Goal: Task Accomplishment & Management: Use online tool/utility

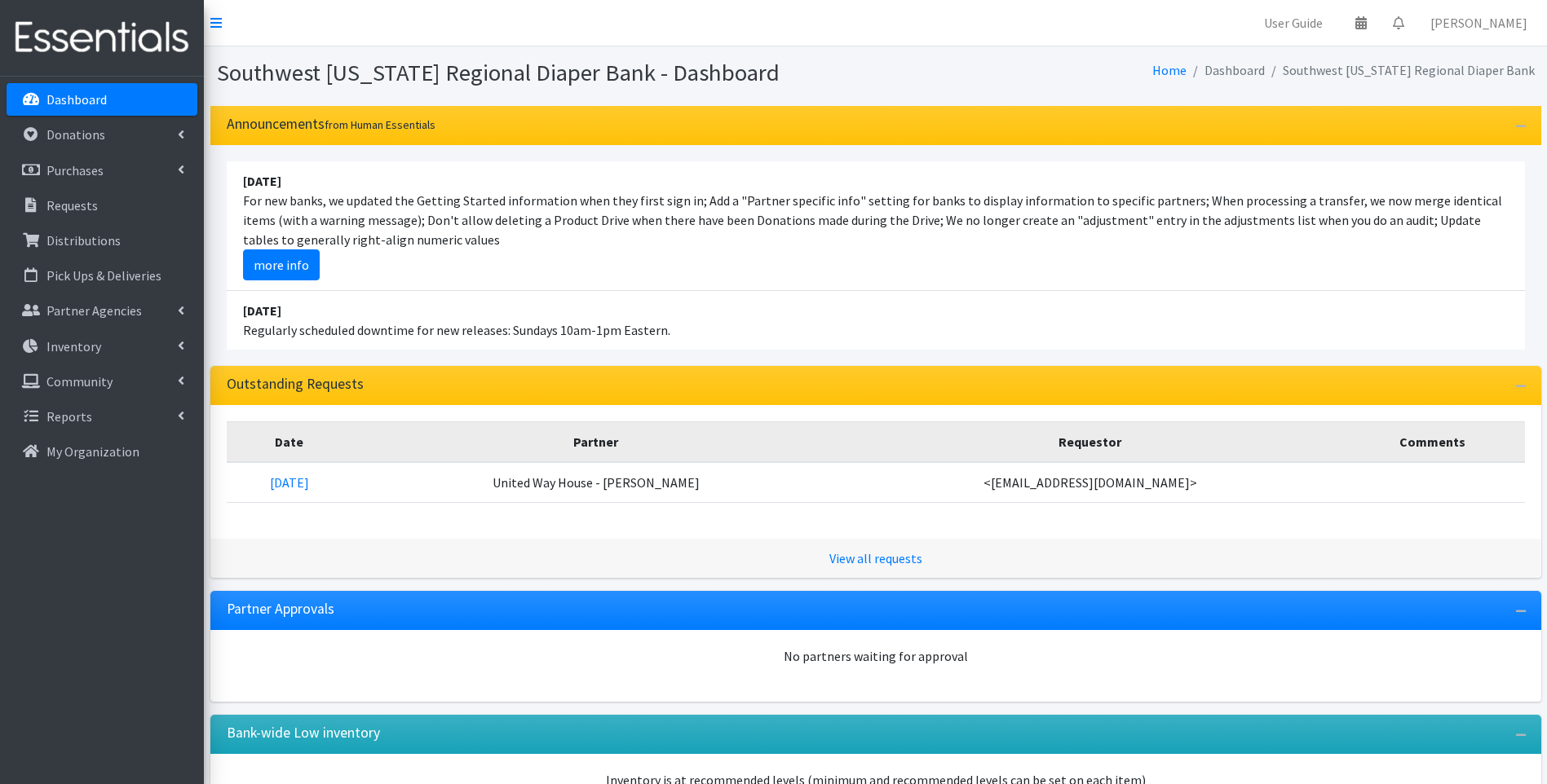
click at [726, 282] on li "August 17 For new banks, we updated the Getting Started information when they f…" at bounding box center [875, 226] width 1298 height 129
click at [114, 35] on img at bounding box center [102, 38] width 191 height 55
click at [134, 37] on img at bounding box center [102, 38] width 191 height 55
click at [441, 603] on div "Partner Approvals" at bounding box center [876, 610] width 1331 height 39
click at [50, 38] on img at bounding box center [102, 38] width 191 height 55
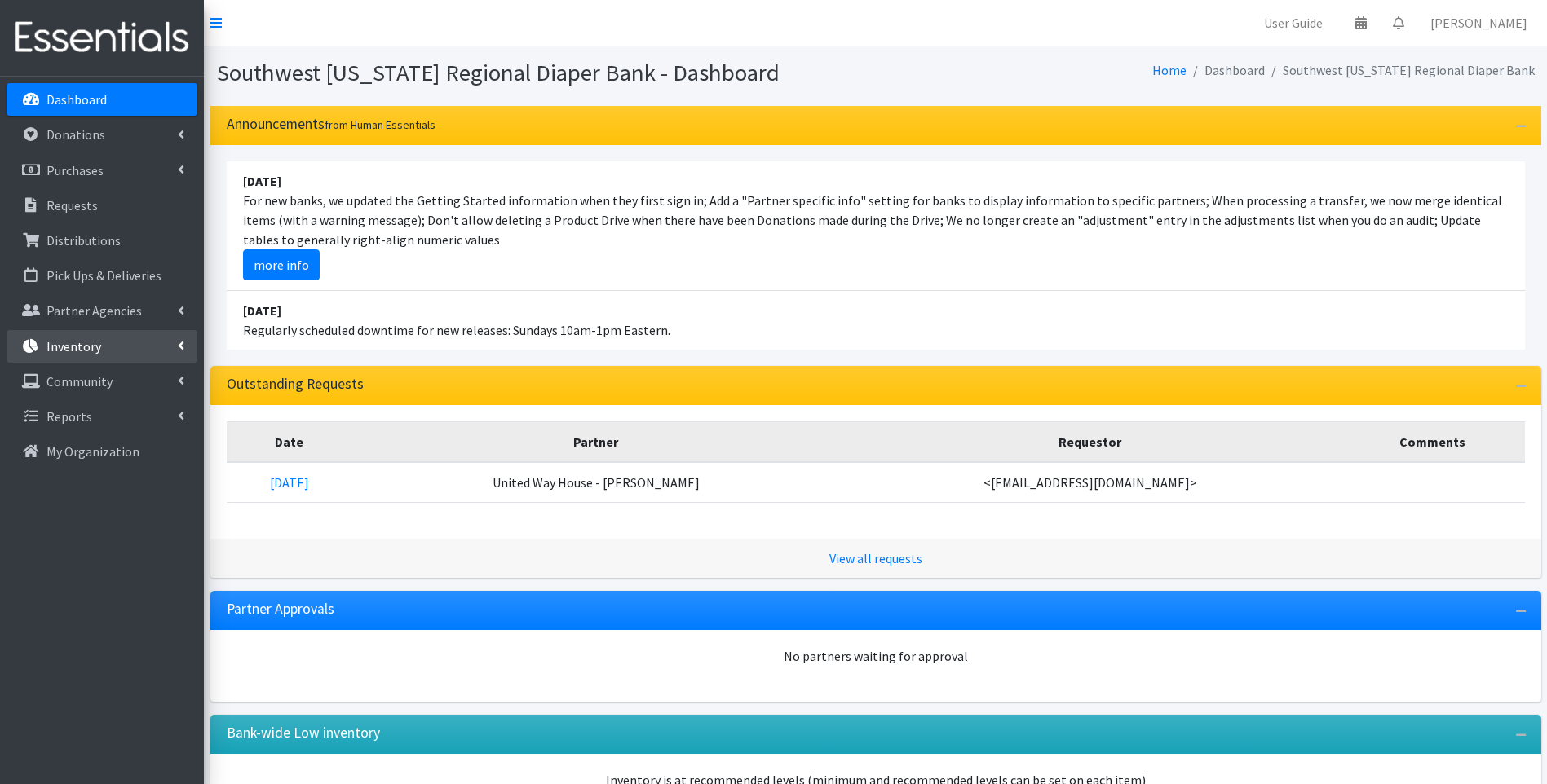
click at [84, 352] on p "Inventory" at bounding box center [74, 346] width 55 height 16
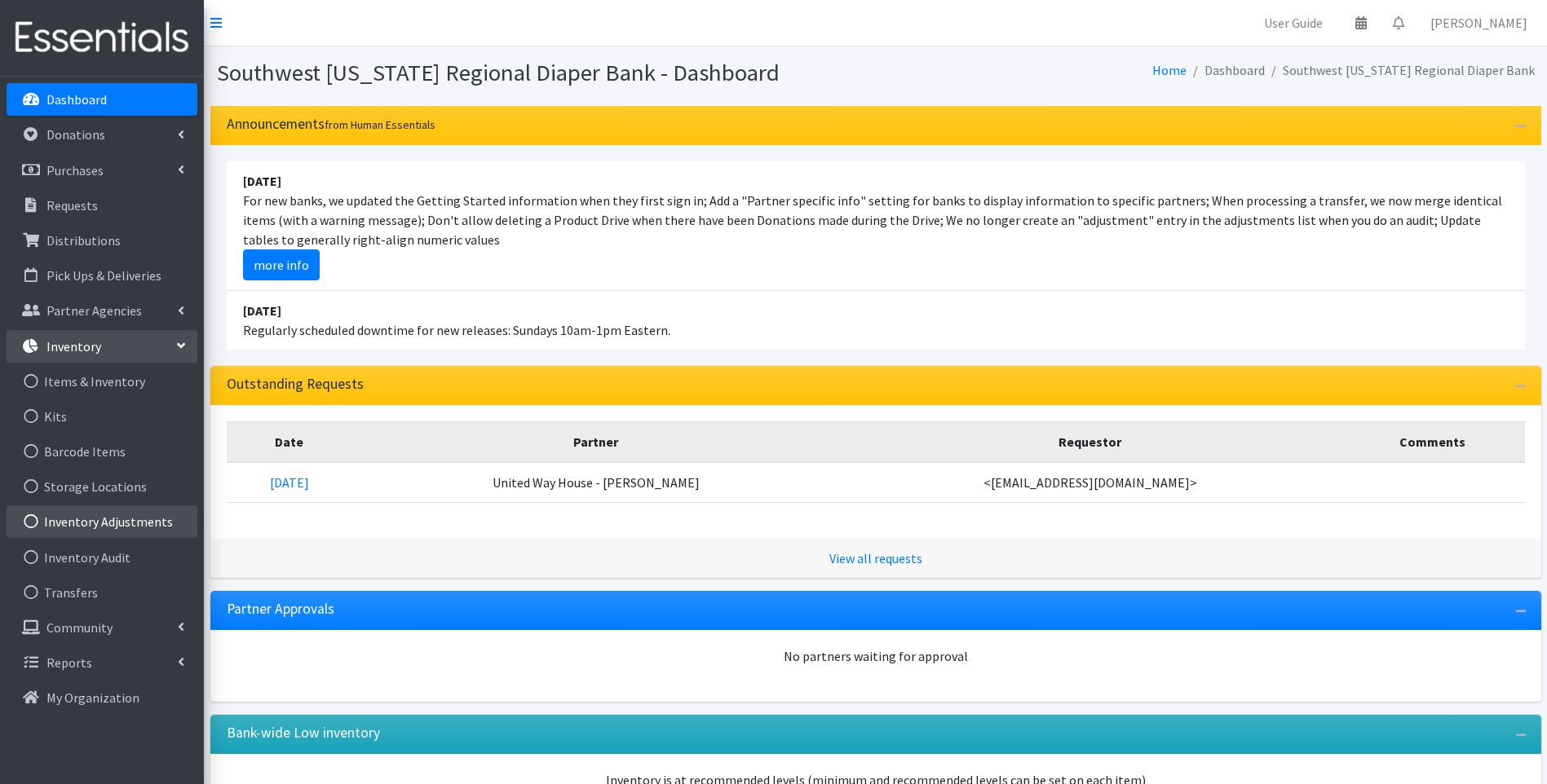
click at [82, 526] on link "Inventory Adjustments" at bounding box center [102, 521] width 191 height 33
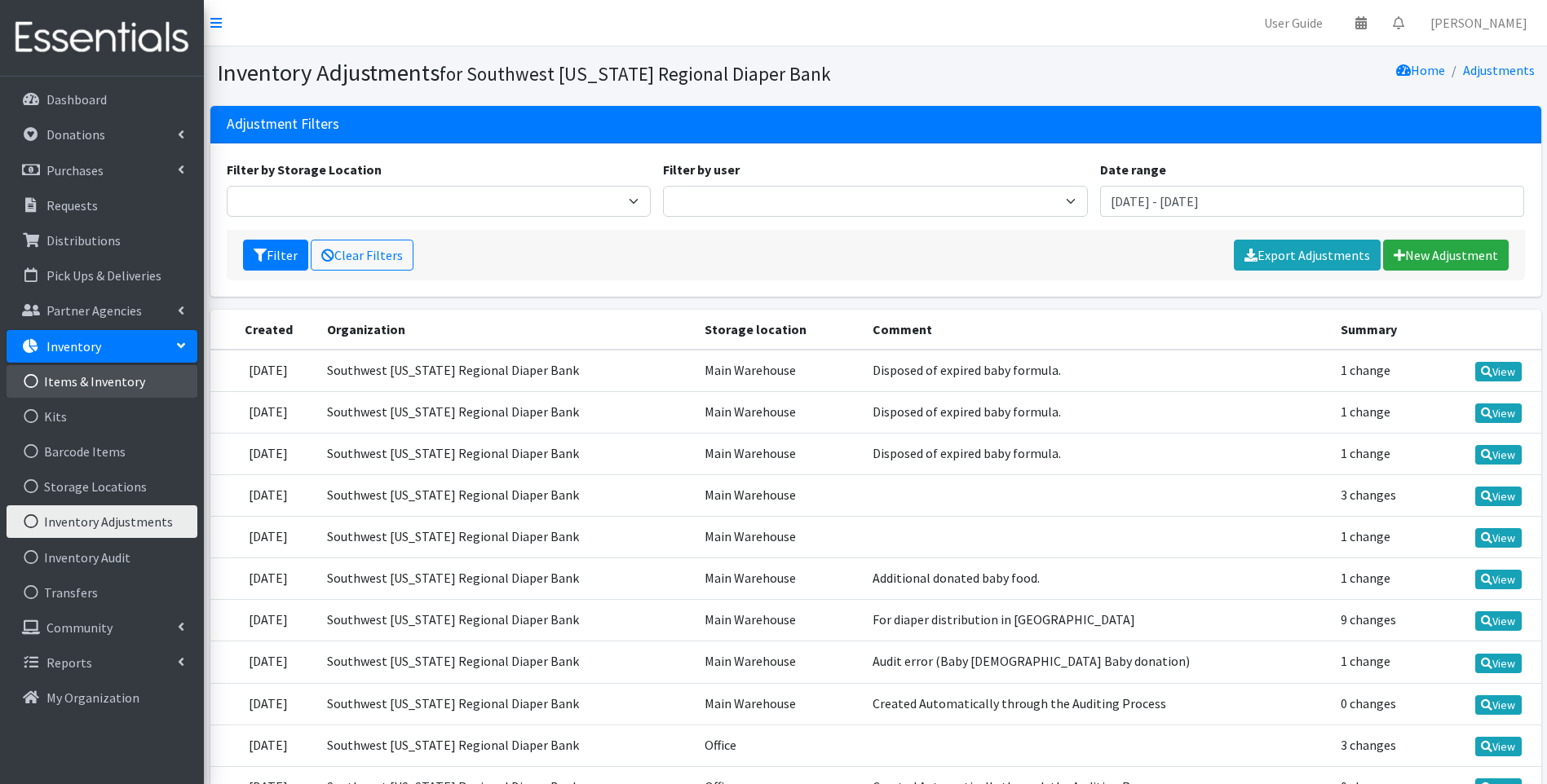
click at [94, 382] on link "Items & Inventory" at bounding box center [102, 381] width 191 height 33
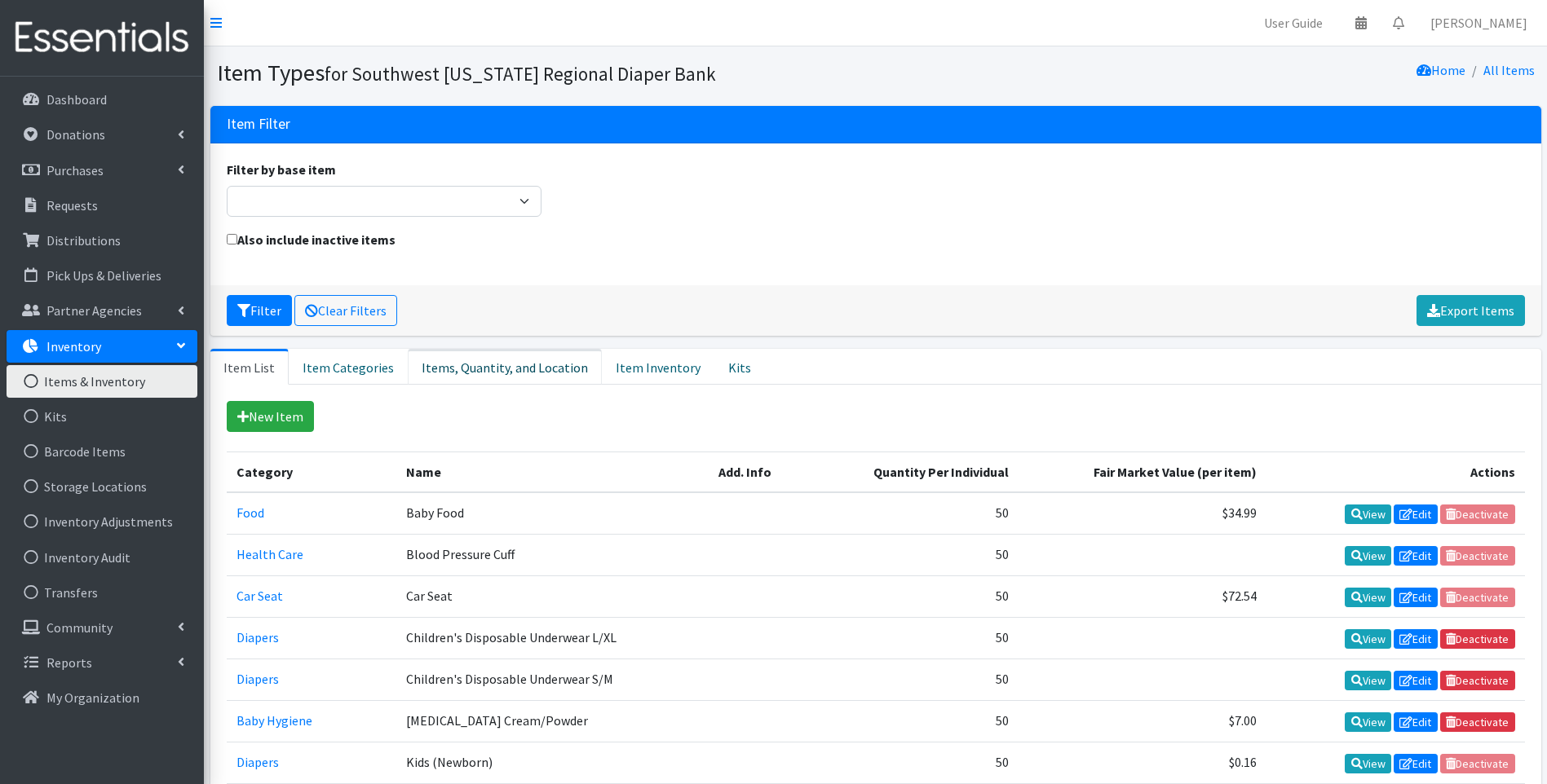
click at [515, 369] on link "Items, Quantity, and Location" at bounding box center [505, 367] width 194 height 35
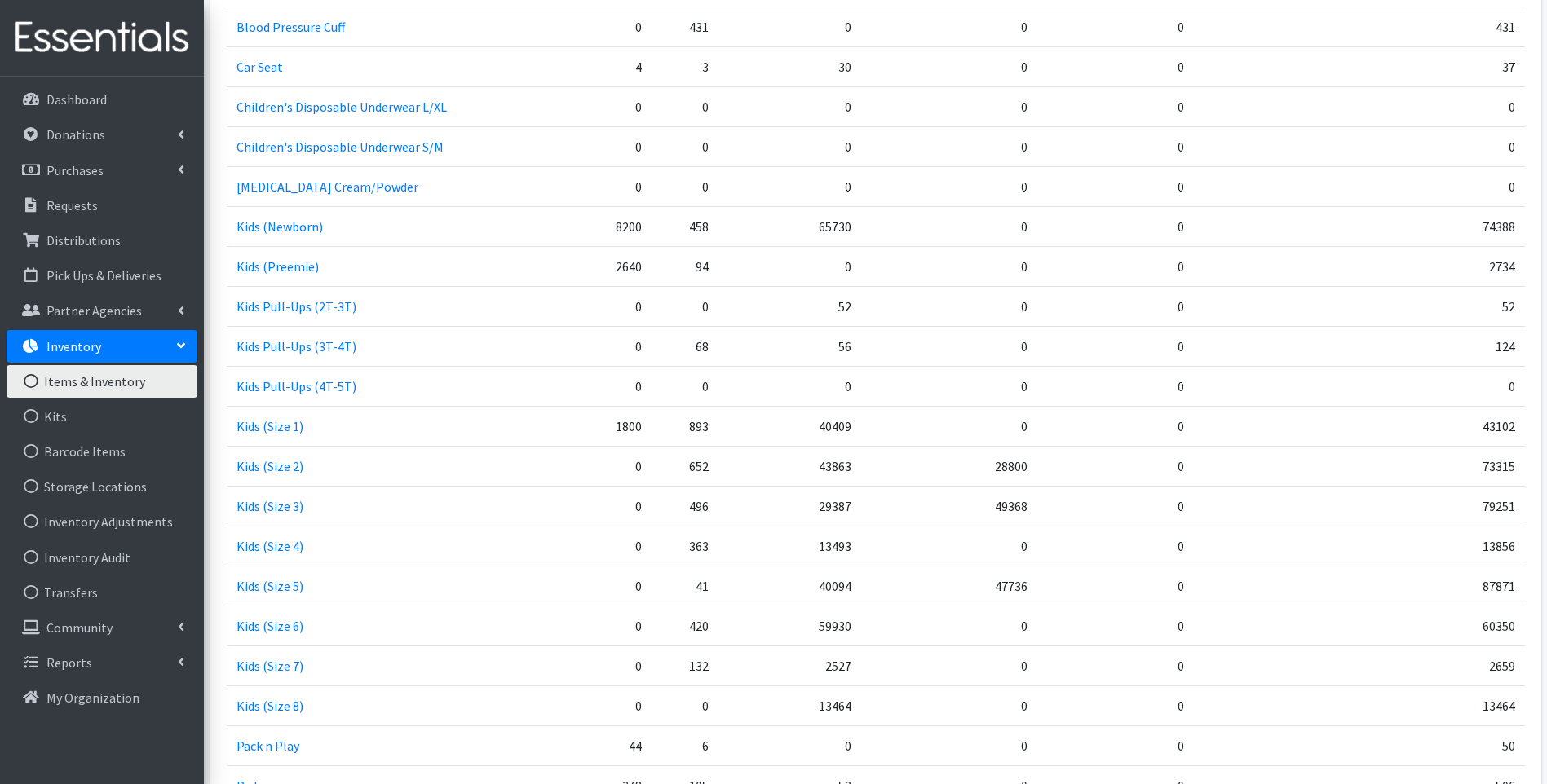
scroll to position [514, 0]
